Goal: Information Seeking & Learning: Learn about a topic

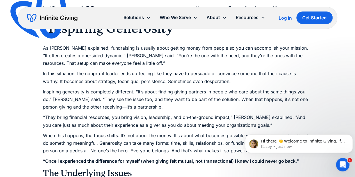
scroll to position [706, 0]
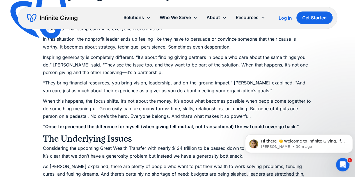
scroll to position [739, 0]
drag, startPoint x: 324, startPoint y: 138, endPoint x: 351, endPoint y: 136, distance: 27.0
click at [349, 138] on div "Hi there 👋 Welcome to Infinite Giving. If you have any questions, just reply to…" at bounding box center [298, 143] width 99 height 11
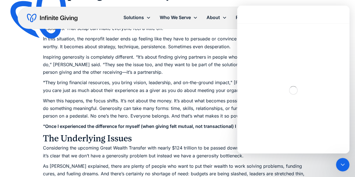
scroll to position [0, 0]
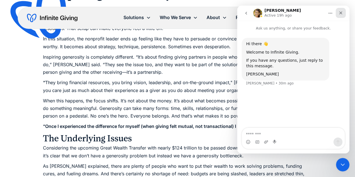
click at [342, 14] on icon "Close" at bounding box center [340, 13] width 3 height 3
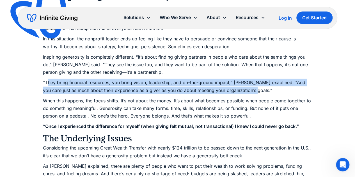
drag, startPoint x: 242, startPoint y: 89, endPoint x: 48, endPoint y: 83, distance: 194.3
click at [48, 83] on p "“ They bring financial resources, you bring vision, leadership, and on-the-grou…" at bounding box center [177, 86] width 269 height 15
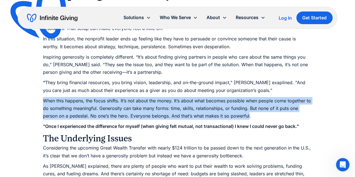
drag, startPoint x: 249, startPoint y: 116, endPoint x: 41, endPoint y: 102, distance: 207.9
copy p "When this happens, the focus shifts. It’s not about the money. It’s about what …"
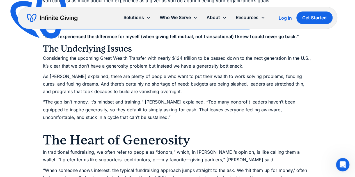
scroll to position [826, 0]
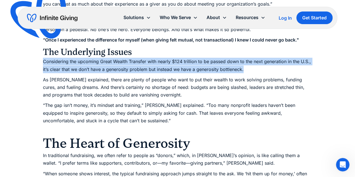
drag, startPoint x: 242, startPoint y: 69, endPoint x: 32, endPoint y: 61, distance: 210.7
click at [63, 65] on p "Considering the upcoming Great Wealth Transfer with nearly $124 trillion to be …" at bounding box center [177, 65] width 269 height 15
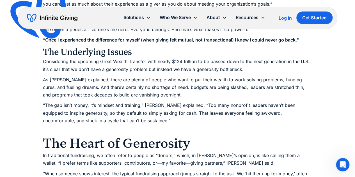
click at [246, 67] on p "Considering the upcoming Great Wealth Transfer with nearly $124 trillion to be …" at bounding box center [177, 65] width 269 height 15
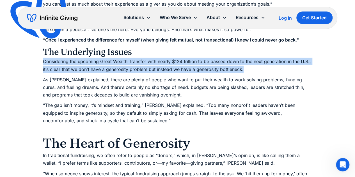
drag, startPoint x: 243, startPoint y: 69, endPoint x: 25, endPoint y: 61, distance: 218.0
click at [57, 62] on p "Considering the upcoming Great Wealth Transfer with nearly $124 trillion to be …" at bounding box center [177, 65] width 269 height 15
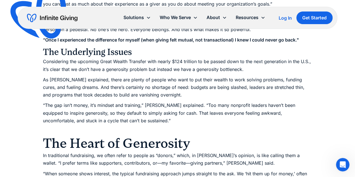
drag, startPoint x: 43, startPoint y: 60, endPoint x: 251, endPoint y: 67, distance: 207.5
click at [251, 67] on p "Considering the upcoming Great Wealth Transfer with nearly $124 trillion to be …" at bounding box center [177, 65] width 269 height 15
copy p "Considering the upcoming Great Wealth Transfer with nearly $124 trillion to be …"
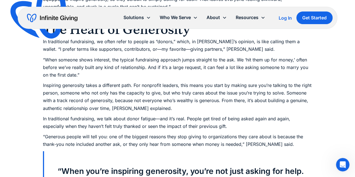
scroll to position [933, 0]
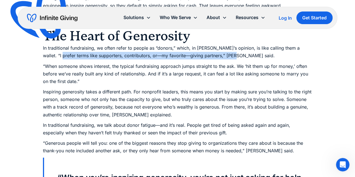
drag, startPoint x: 218, startPoint y: 55, endPoint x: 40, endPoint y: 54, distance: 177.4
click at [40, 54] on div "Webinars The Generosity Shift: How to Inspire and Secure Non-Cash Gifts It’s up…" at bounding box center [177, 175] width 355 height 2217
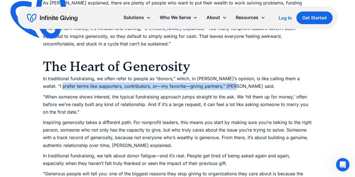
scroll to position [906, 0]
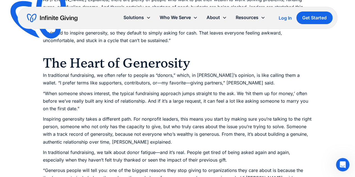
click at [240, 80] on p "In traditional fundraising, we often refer to people as “donors,” which, in [PE…" at bounding box center [177, 79] width 269 height 15
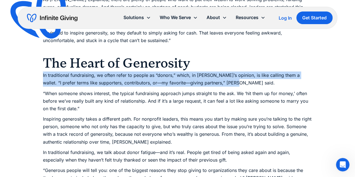
drag, startPoint x: 219, startPoint y: 83, endPoint x: 37, endPoint y: 75, distance: 182.6
copy p "In traditional fundraising, we often refer to people as “donors,” which, in [PE…"
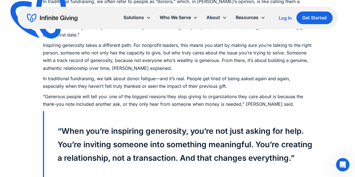
scroll to position [979, 0]
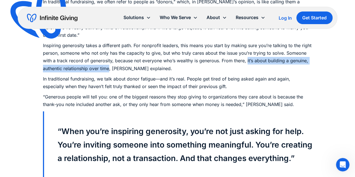
drag, startPoint x: 246, startPoint y: 60, endPoint x: 109, endPoint y: 67, distance: 137.7
click at [109, 67] on p "Inspiring generosity takes a different path. For nonprofit leaders, this means …" at bounding box center [177, 57] width 269 height 31
click at [82, 69] on p "Inspiring generosity takes a different path. For nonprofit leaders, this means …" at bounding box center [177, 57] width 269 height 31
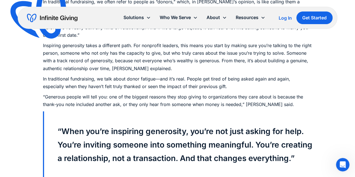
drag, startPoint x: 118, startPoint y: 0, endPoint x: 329, endPoint y: 87, distance: 227.6
click at [329, 87] on div "Webinars The Generosity Shift: How to Inspire and Secure Non-Cash Gifts It’s up…" at bounding box center [177, 129] width 355 height 2217
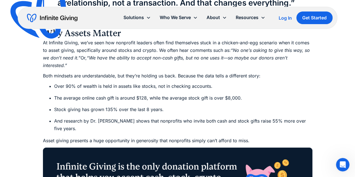
scroll to position [1132, 0]
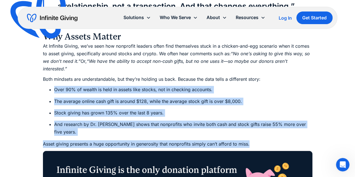
drag, startPoint x: 54, startPoint y: 102, endPoint x: 260, endPoint y: 155, distance: 213.1
click at [260, 155] on div "What if generosity was not only about asking for donations but instead changing…" at bounding box center [177, 131] width 269 height 1846
click at [224, 136] on li "And research by Dr. [PERSON_NAME] shows that nonprofits who invite both cash an…" at bounding box center [183, 128] width 258 height 15
drag, startPoint x: 249, startPoint y: 157, endPoint x: 40, endPoint y: 102, distance: 216.1
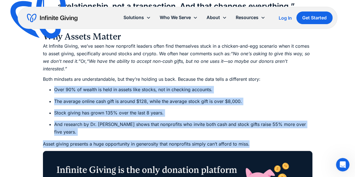
copy div "Over 90% of wealth is held in assets like stocks, not in checking accounts. The…"
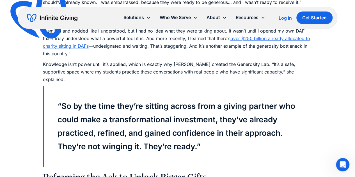
scroll to position [1426, 0]
click at [187, 58] on p "“I smiled and nodded like I understood, but I had no idea what they were talkin…" at bounding box center [177, 42] width 269 height 31
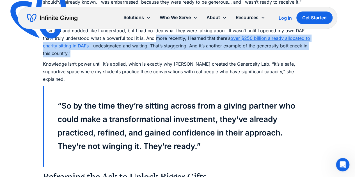
drag, startPoint x: 155, startPoint y: 52, endPoint x: 162, endPoint y: 64, distance: 14.3
click at [162, 58] on p "“I smiled and nodded like I understood, but I had no idea what they were talkin…" at bounding box center [177, 42] width 269 height 31
copy p "more recently, I learned that there’s over $250 billion already allocated to ch…"
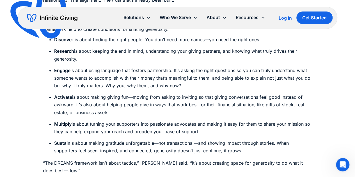
scroll to position [1724, 0]
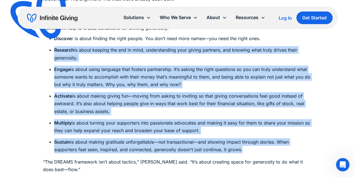
drag, startPoint x: 241, startPoint y: 156, endPoint x: 48, endPoint y: 52, distance: 219.5
click at [48, 52] on ul "Discove r is about finding the right people. You don’t need more names—you need…" at bounding box center [177, 94] width 269 height 119
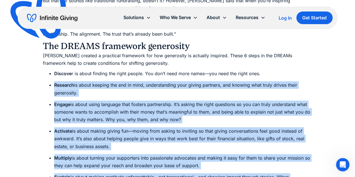
scroll to position [1683, 0]
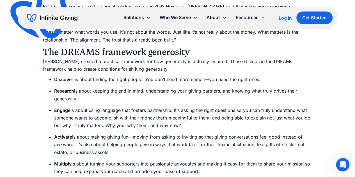
click at [208, 67] on p "[PERSON_NAME] created a practical framework for how generosity is actually insp…" at bounding box center [177, 65] width 269 height 15
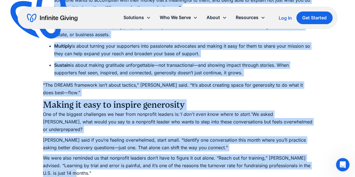
scroll to position [1820, 0]
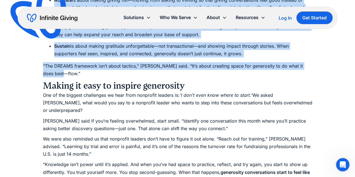
drag, startPoint x: 78, startPoint y: 68, endPoint x: 249, endPoint y: 78, distance: 171.8
copy div "l ipsumdolo sitametco adi eli seddoeiusm te incididu utlabore. Etdol 9 magna al…"
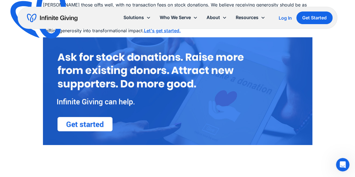
scroll to position [2040, 0]
